Goal: Navigation & Orientation: Find specific page/section

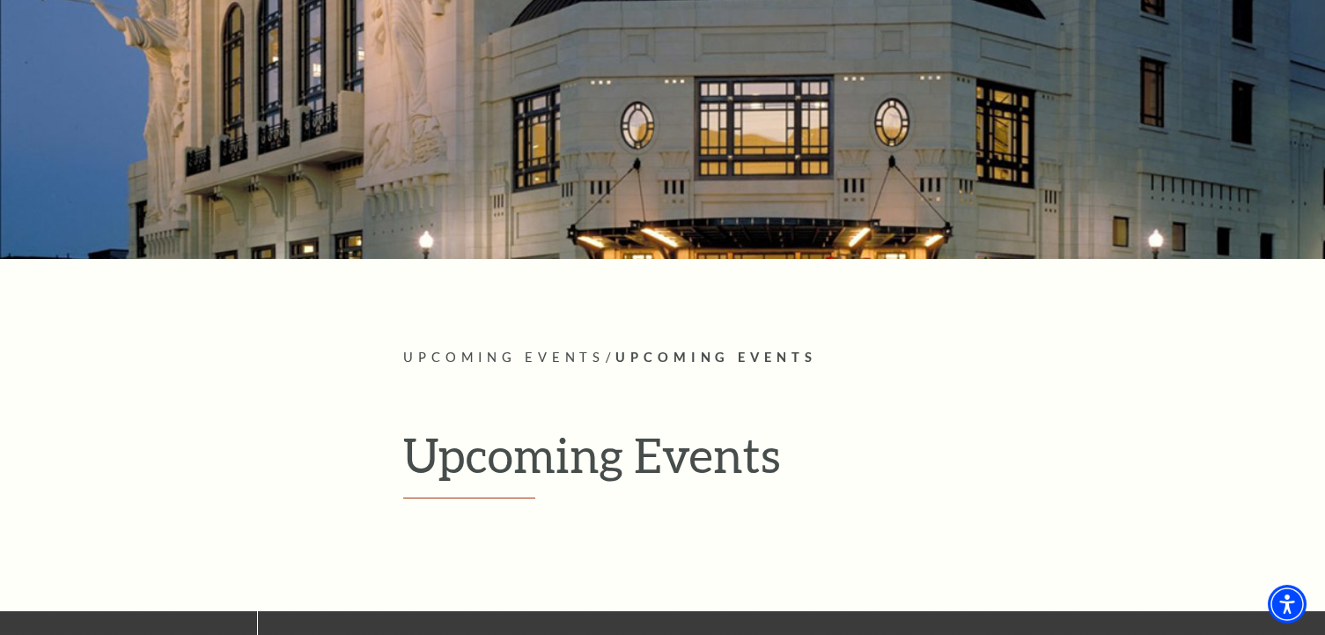
scroll to position [141, 0]
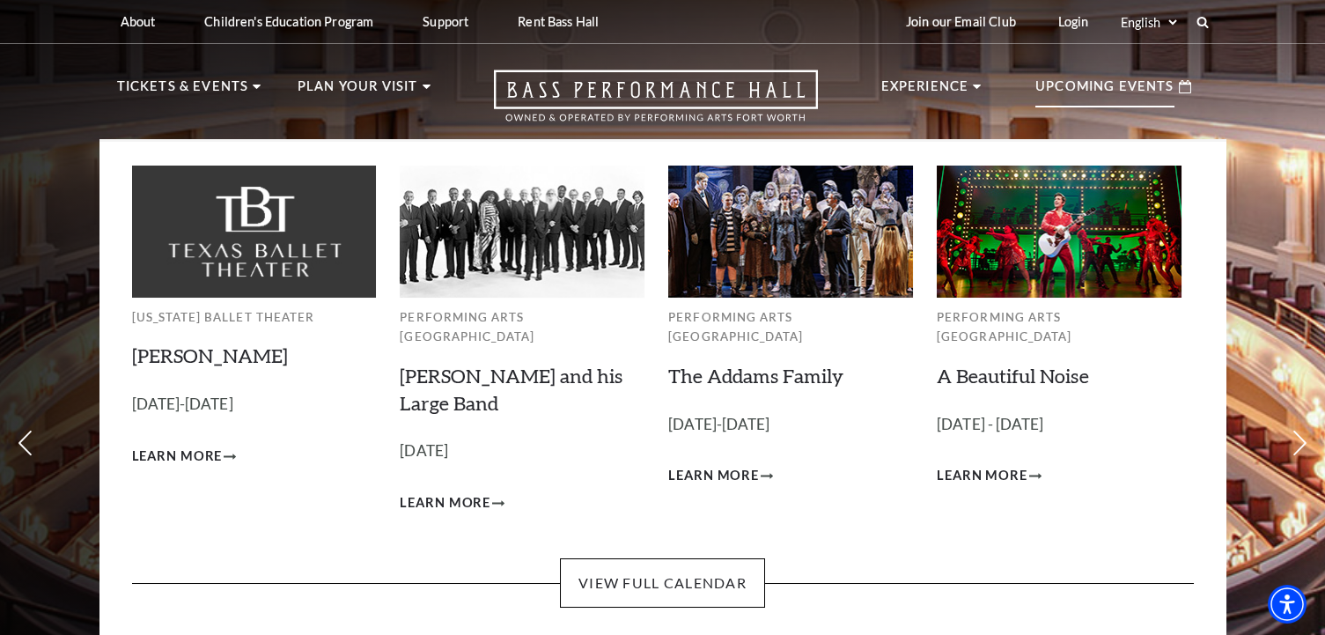
click at [1110, 85] on p "Upcoming Events" at bounding box center [1105, 92] width 139 height 32
click at [174, 453] on span "Learn More" at bounding box center [177, 457] width 91 height 22
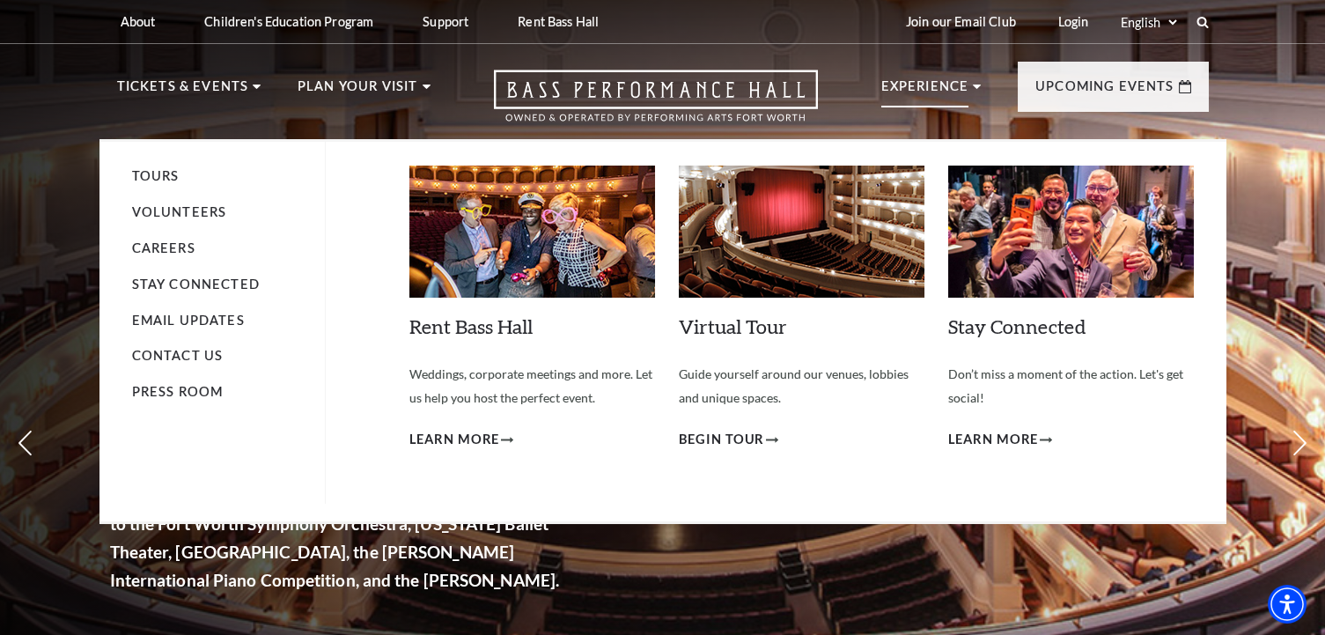
click at [945, 84] on p "Experience" at bounding box center [926, 92] width 88 height 32
click at [207, 209] on link "Volunteers" at bounding box center [179, 211] width 95 height 15
